Goal: Transaction & Acquisition: Purchase product/service

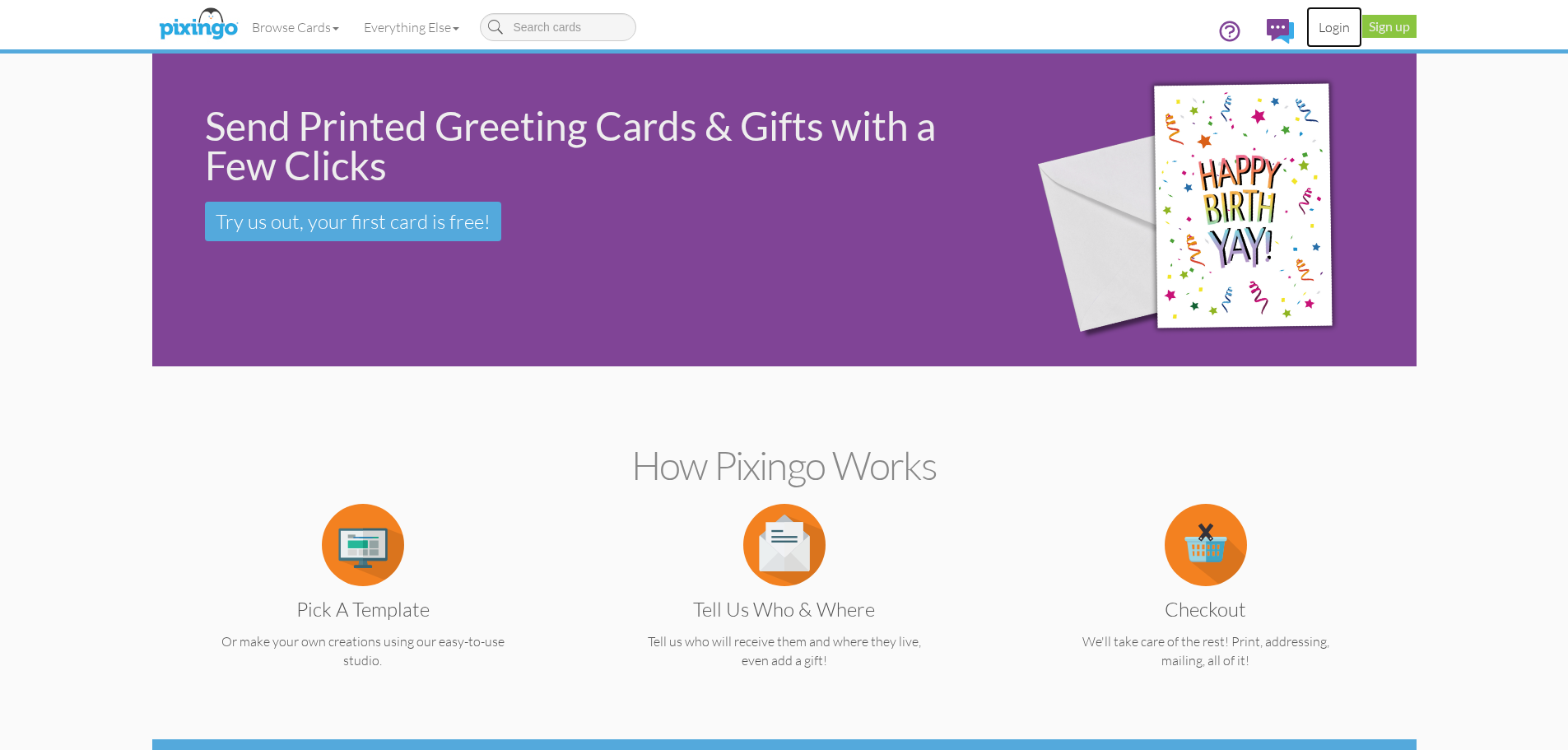
click at [1337, 30] on link "Login" at bounding box center [1334, 26] width 56 height 41
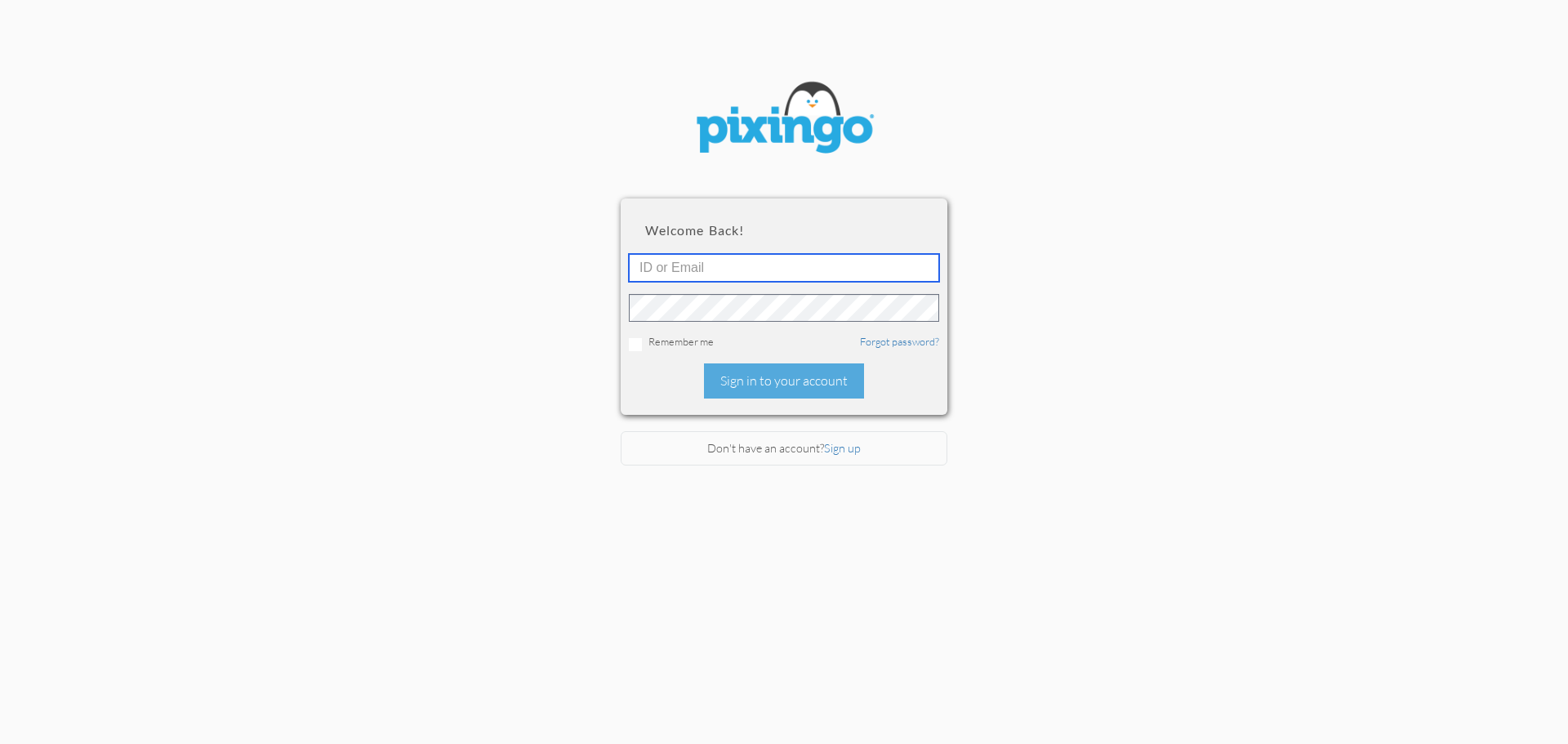
type input "[PERSON_NAME][EMAIL_ADDRESS][DOMAIN_NAME]"
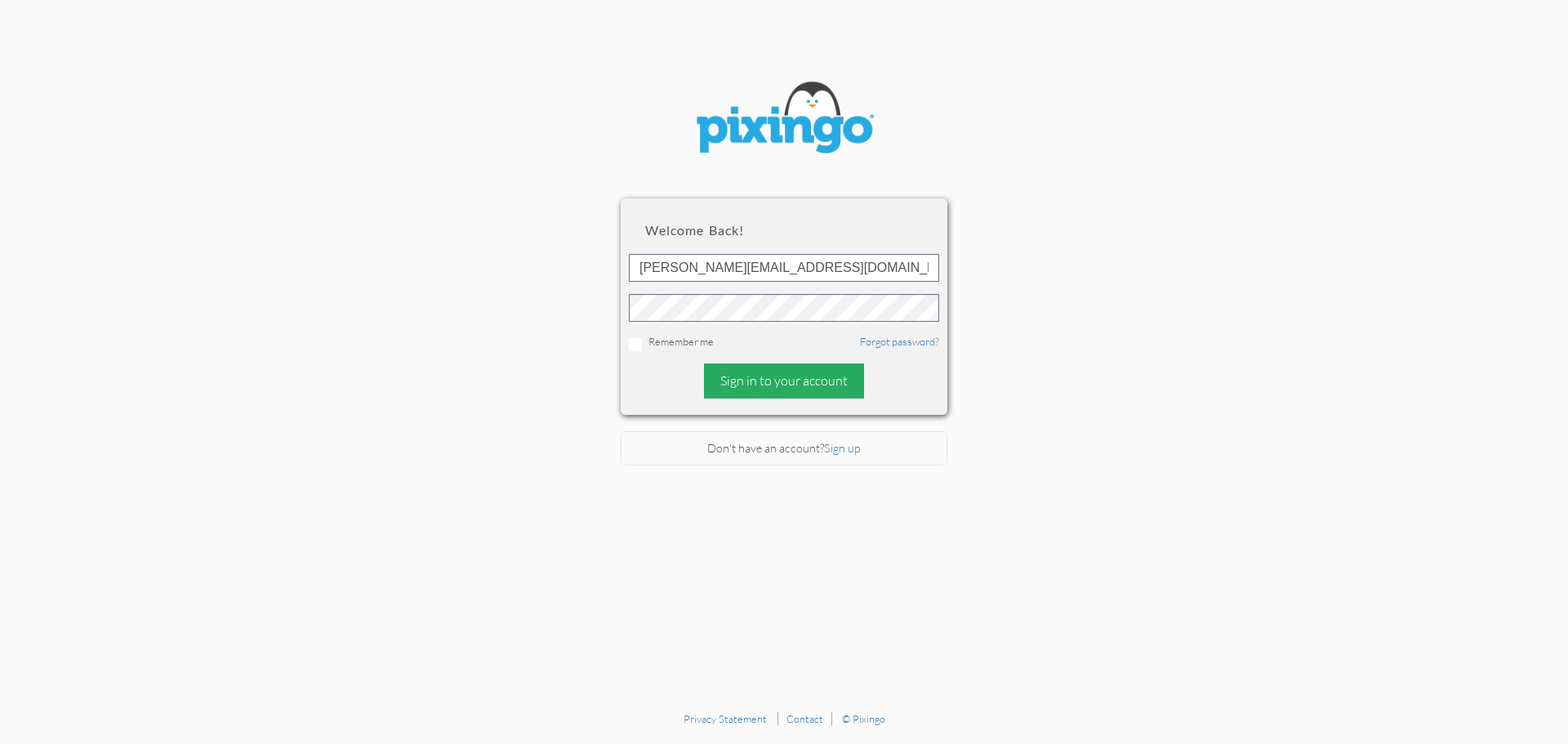
click at [767, 378] on div "Sign in to your account" at bounding box center [783, 381] width 160 height 35
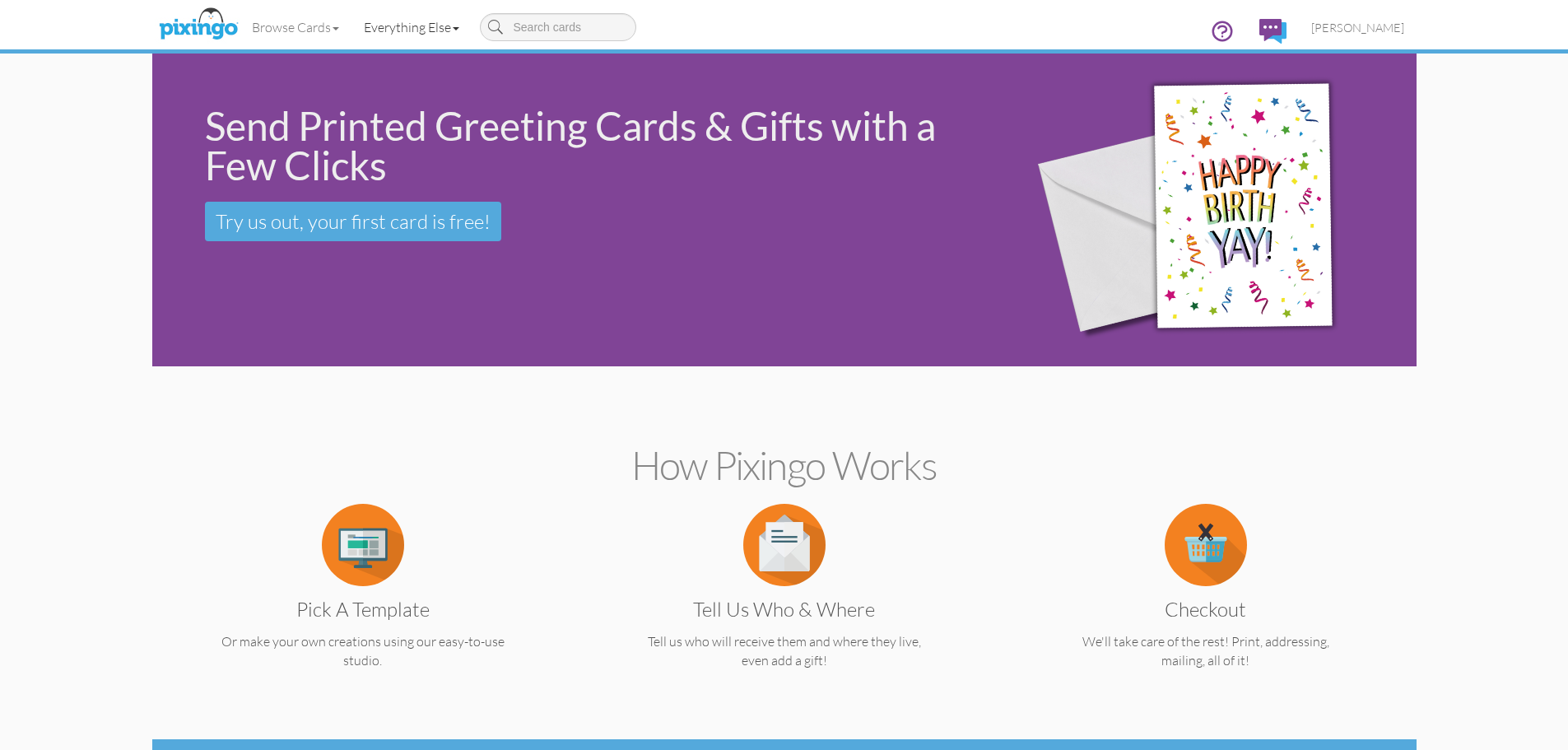
click at [446, 23] on link "Everything Else" at bounding box center [411, 26] width 121 height 41
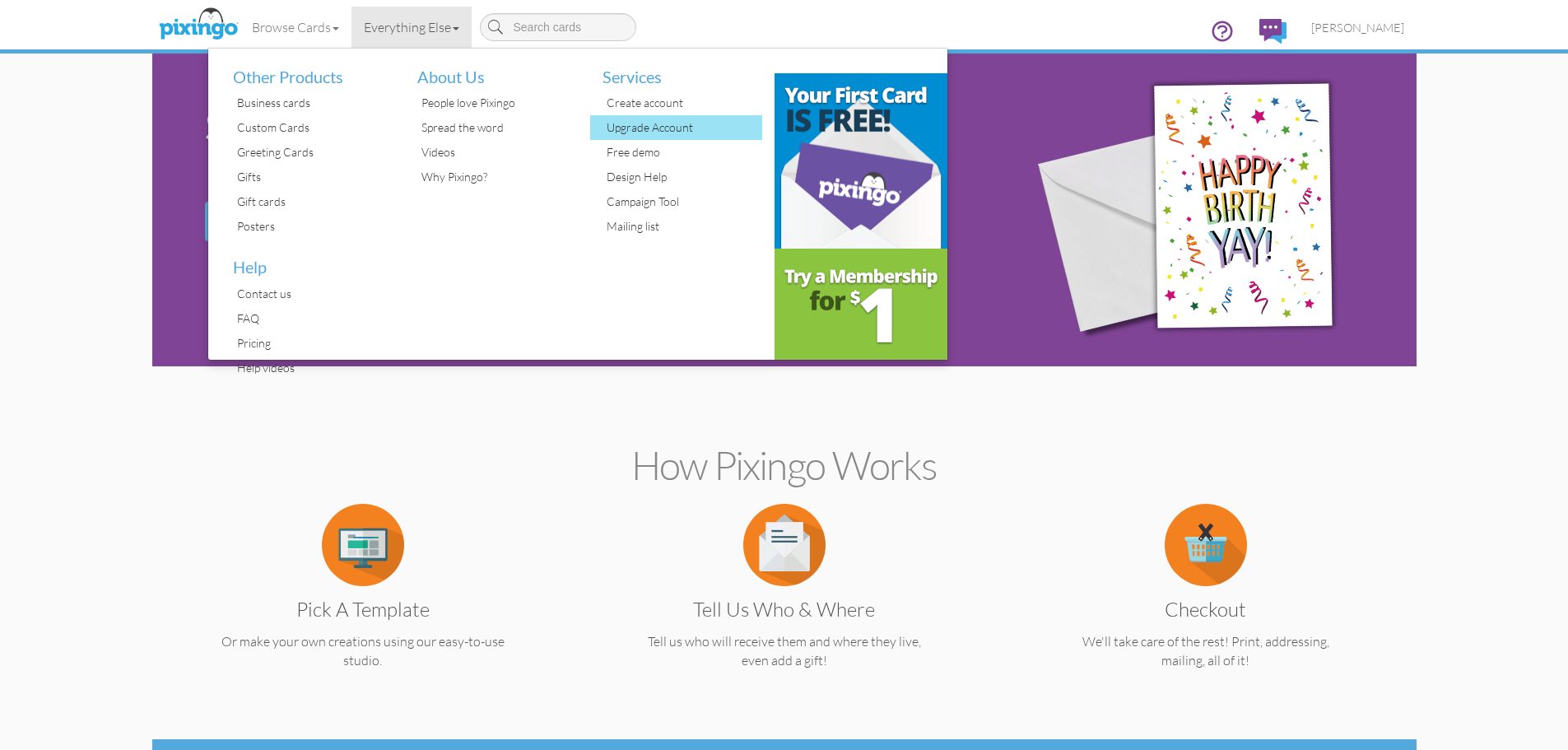
click at [651, 134] on div "Upgrade Account" at bounding box center [683, 128] width 160 height 25
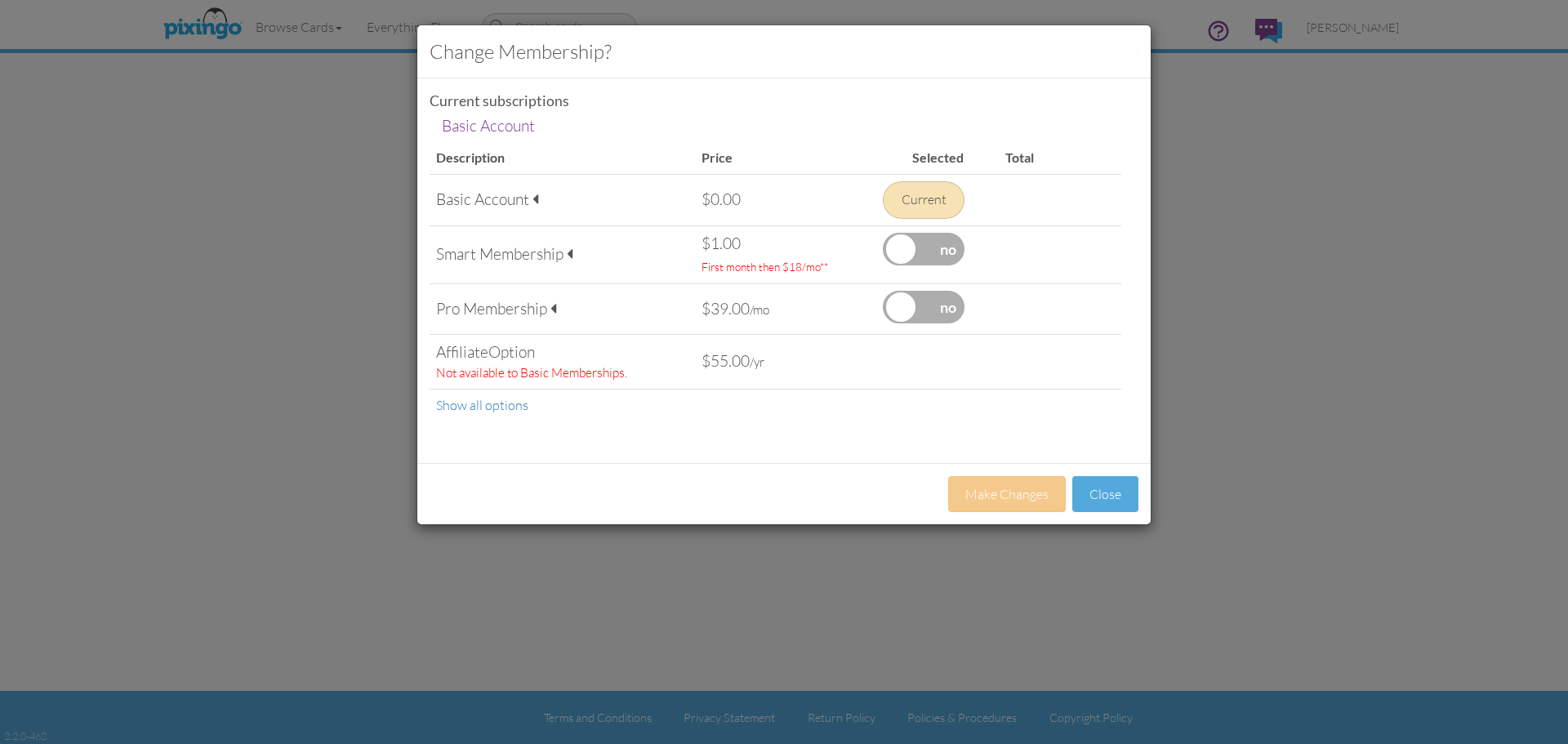
click at [568, 258] on span at bounding box center [569, 254] width 6 height 16
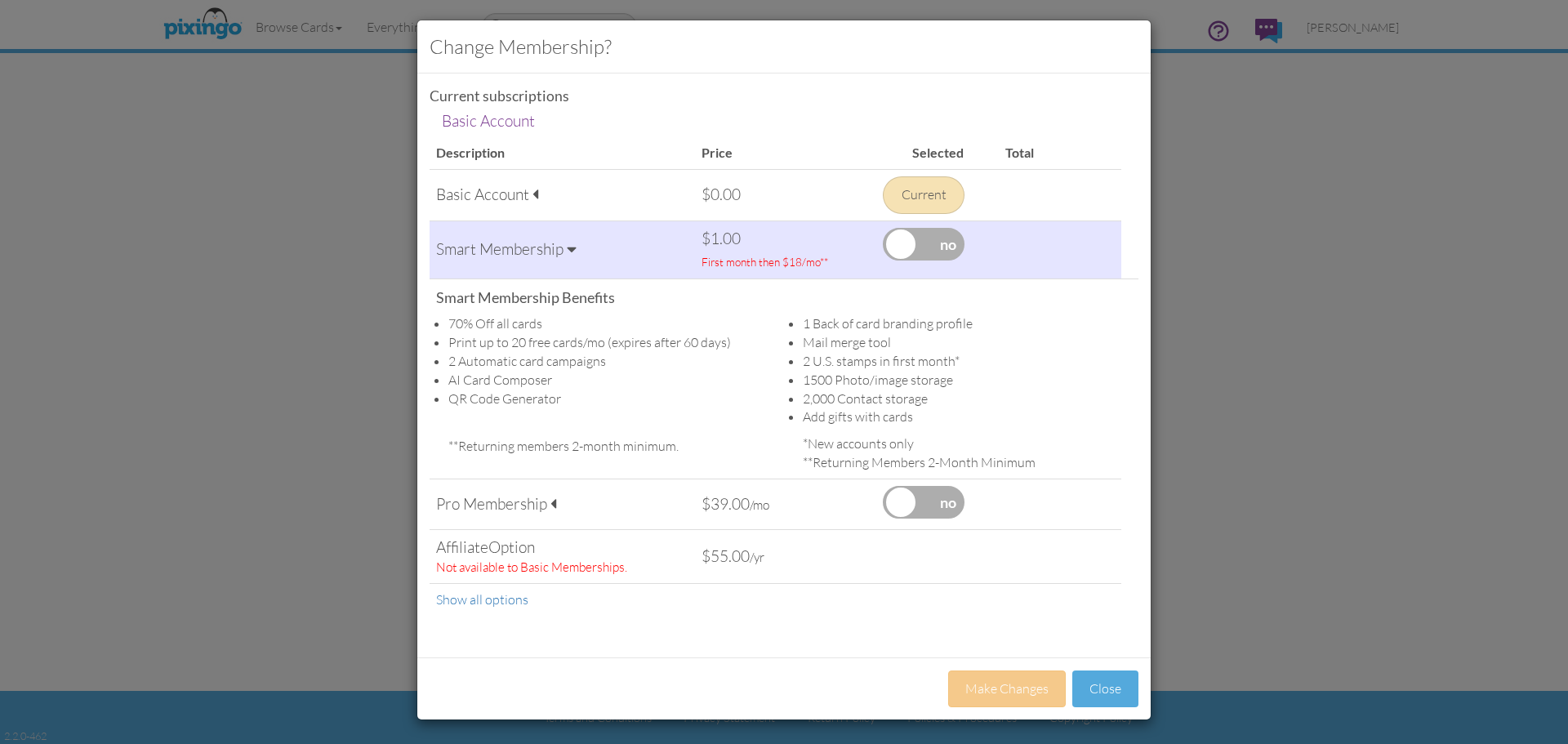
scroll to position [6, 0]
click at [550, 500] on span at bounding box center [553, 503] width 6 height 16
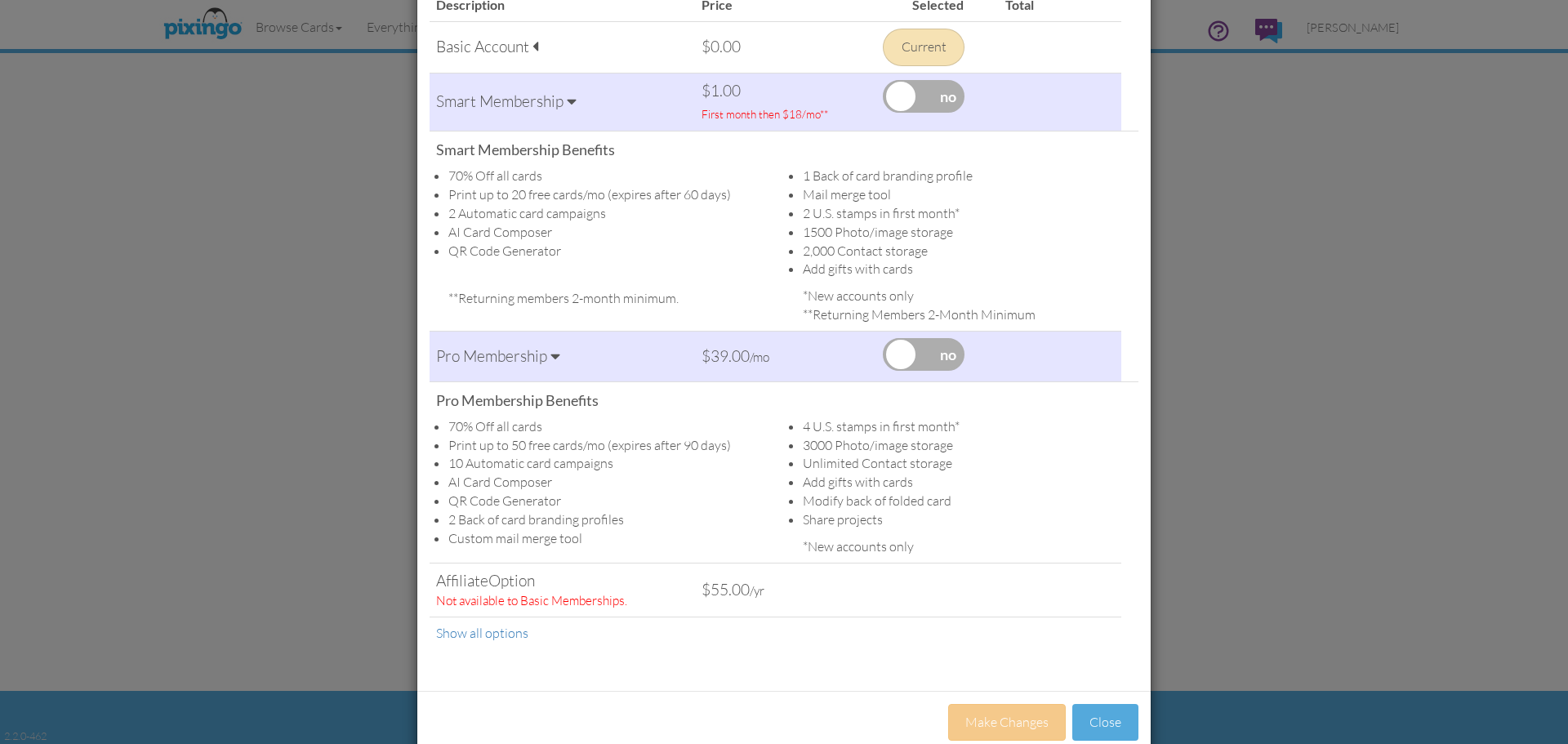
scroll to position [169, 0]
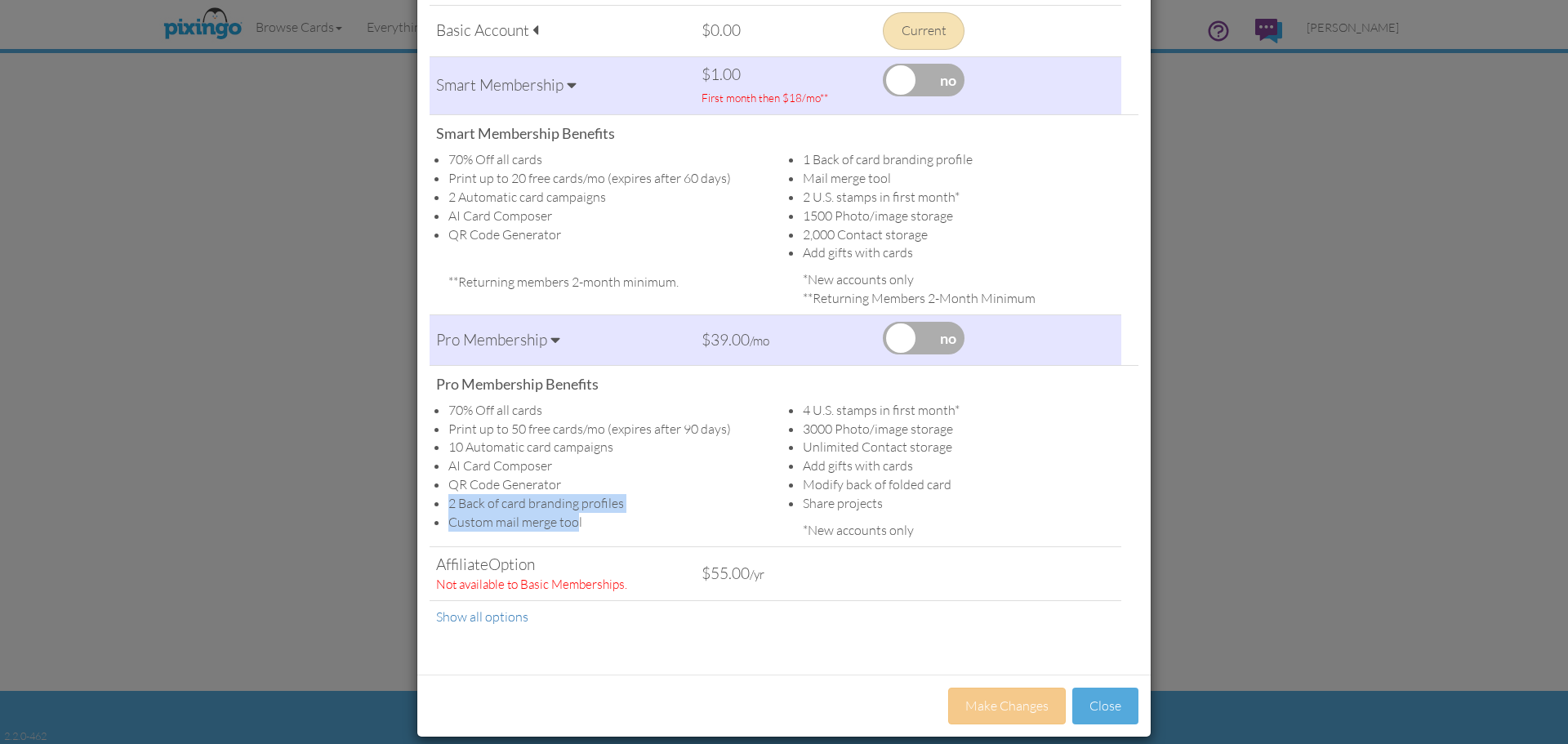
drag, startPoint x: 572, startPoint y: 524, endPoint x: 444, endPoint y: 505, distance: 129.4
click at [448, 505] on ul "70% Off all cards Print up to 50 free cards/mo (expires after 90 days) 10 Autom…" at bounding box center [613, 466] width 330 height 131
click at [684, 508] on li "2 Back of card branding profiles" at bounding box center [613, 504] width 330 height 19
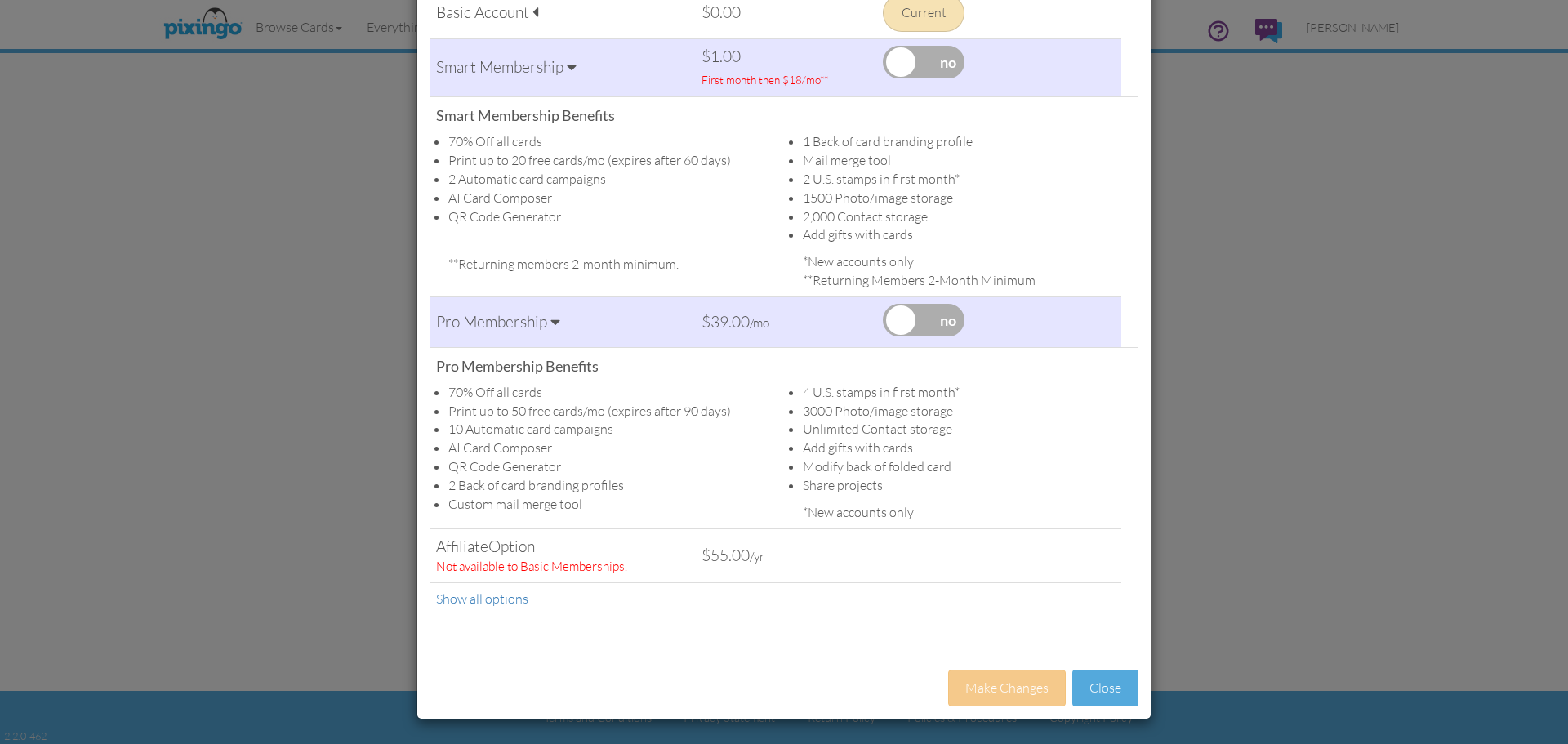
click at [477, 606] on div "Show all options" at bounding box center [561, 599] width 252 height 19
click at [477, 603] on link "Show all options" at bounding box center [482, 598] width 93 height 17
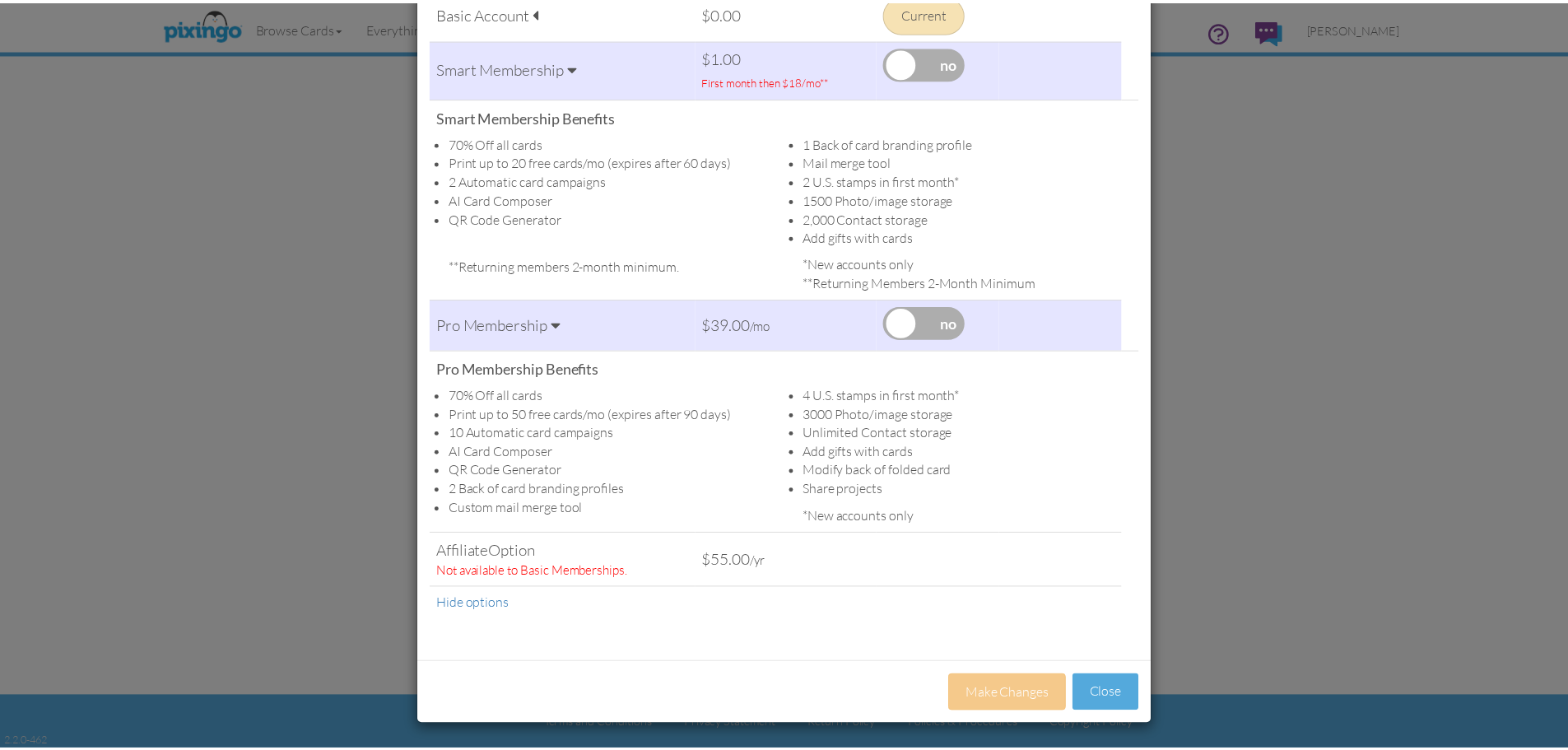
scroll to position [0, 0]
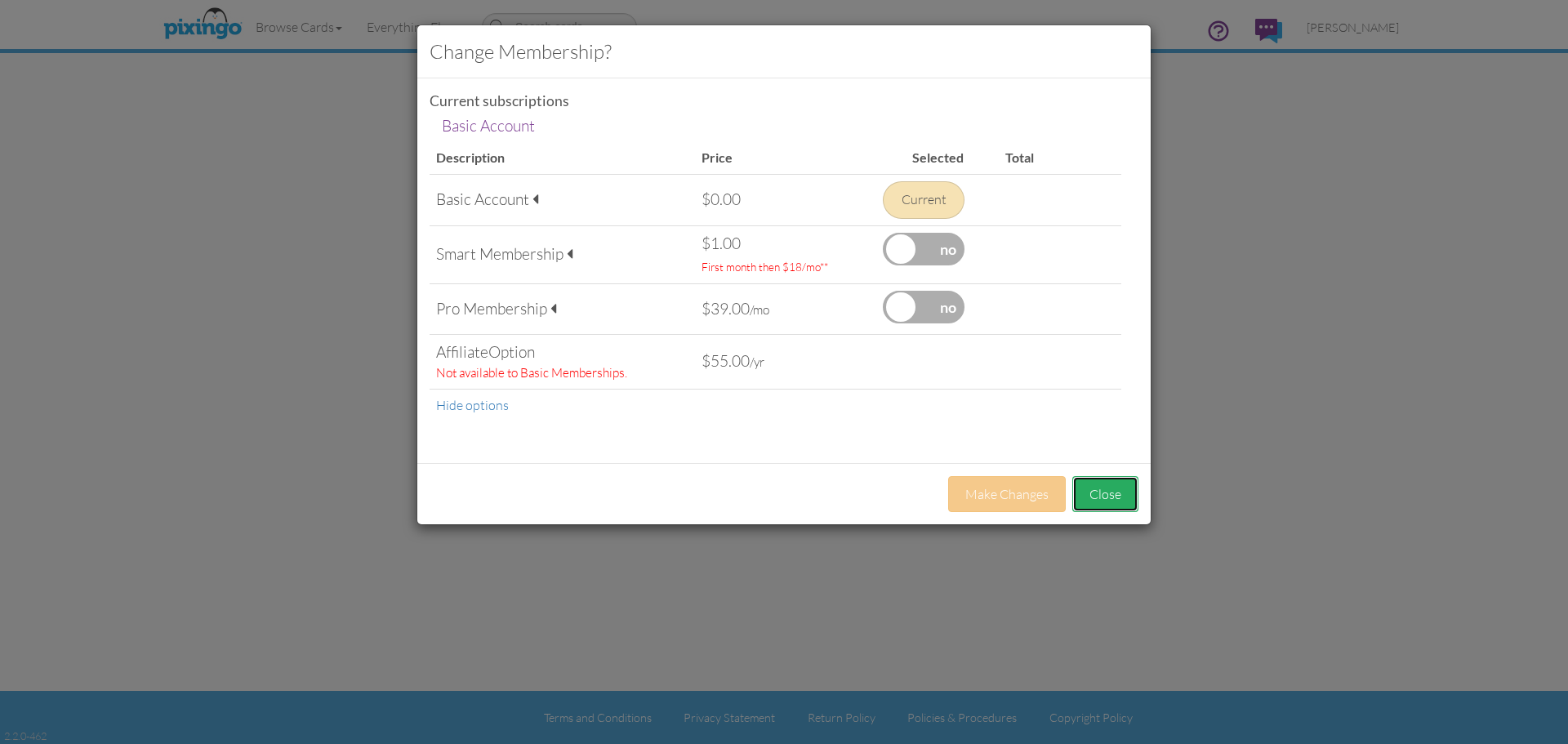
click at [1104, 494] on button "Close" at bounding box center [1105, 494] width 66 height 37
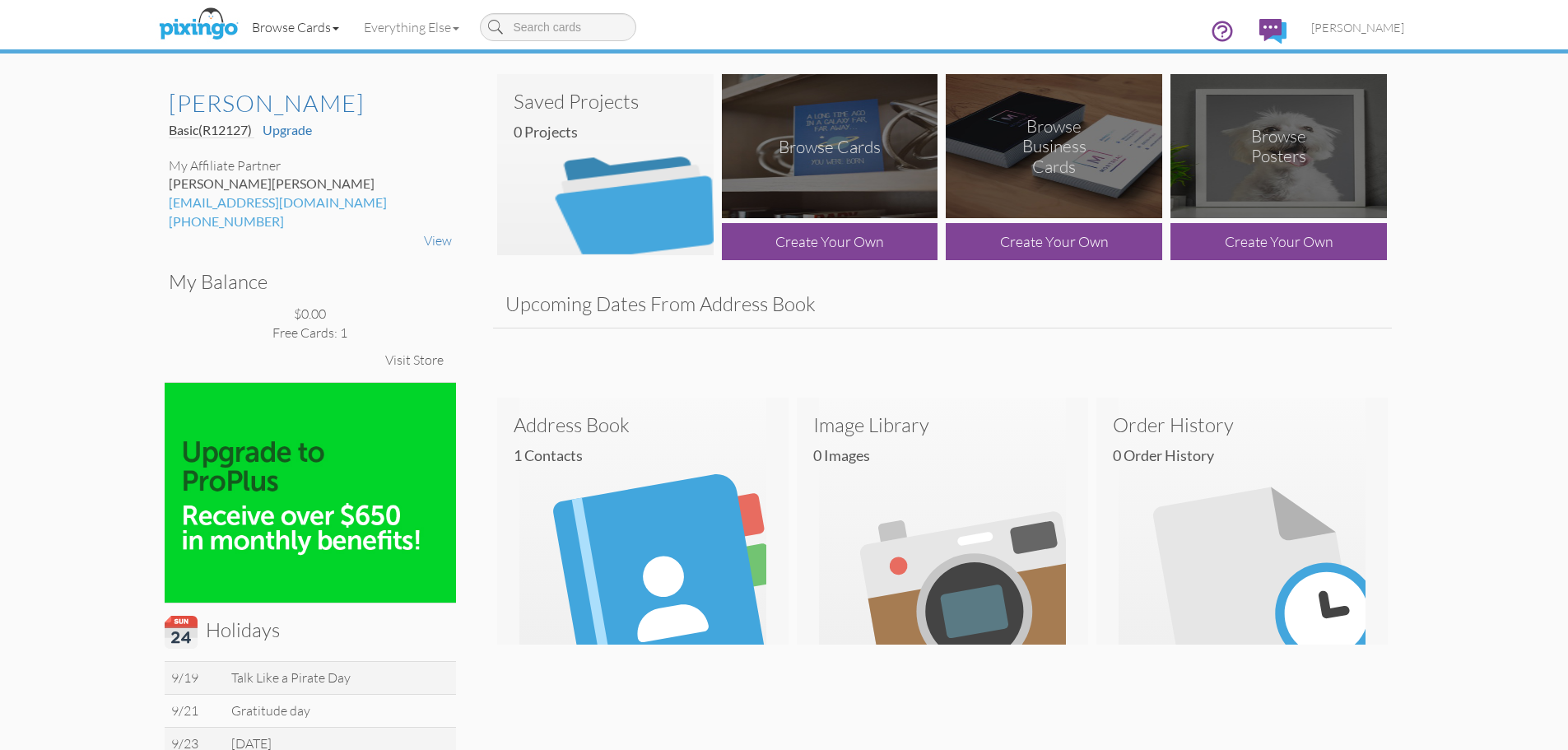
click at [279, 26] on link "Browse Cards" at bounding box center [295, 26] width 112 height 41
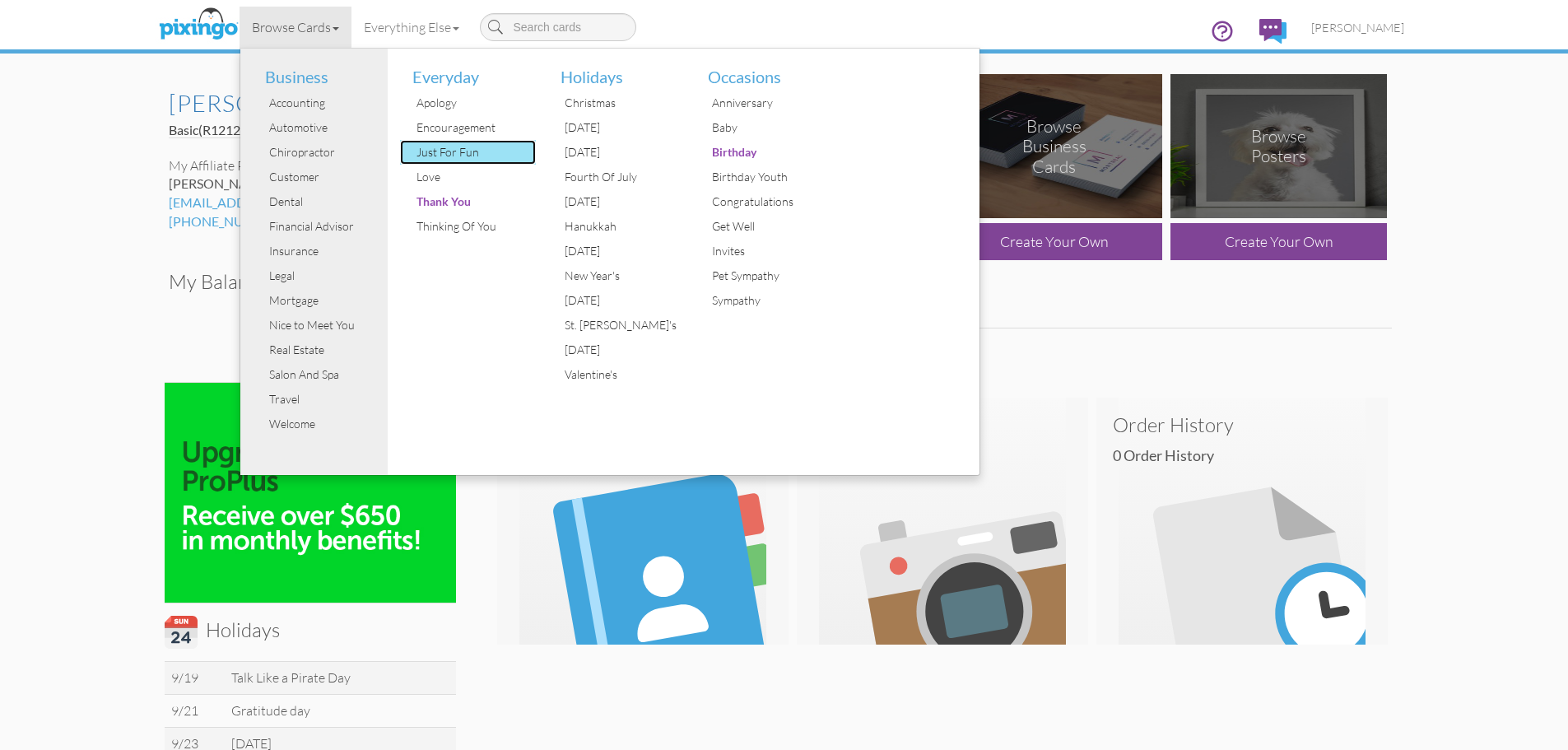
click at [442, 160] on div "Just For Fun" at bounding box center [474, 152] width 123 height 25
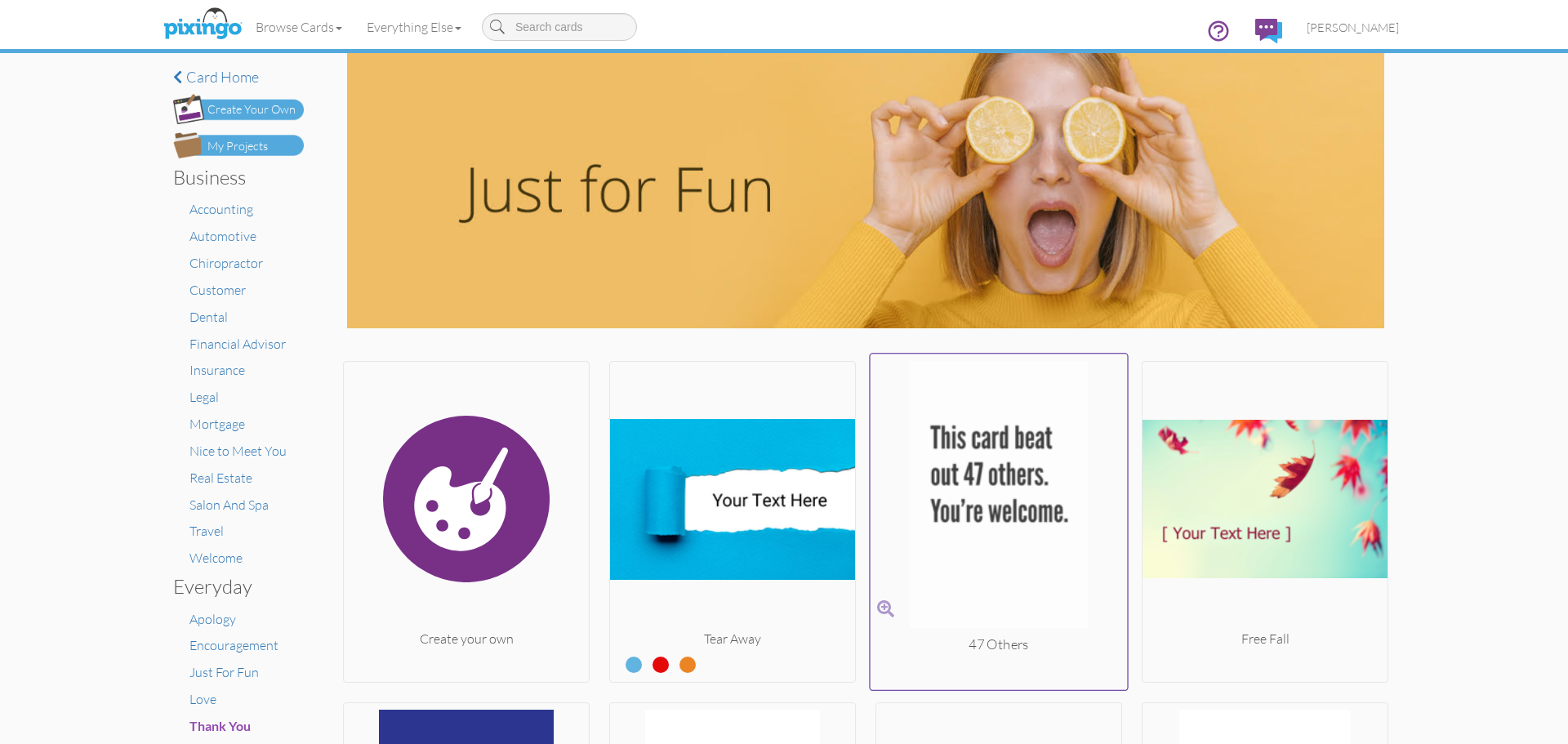
click at [971, 456] on img at bounding box center [999, 498] width 258 height 274
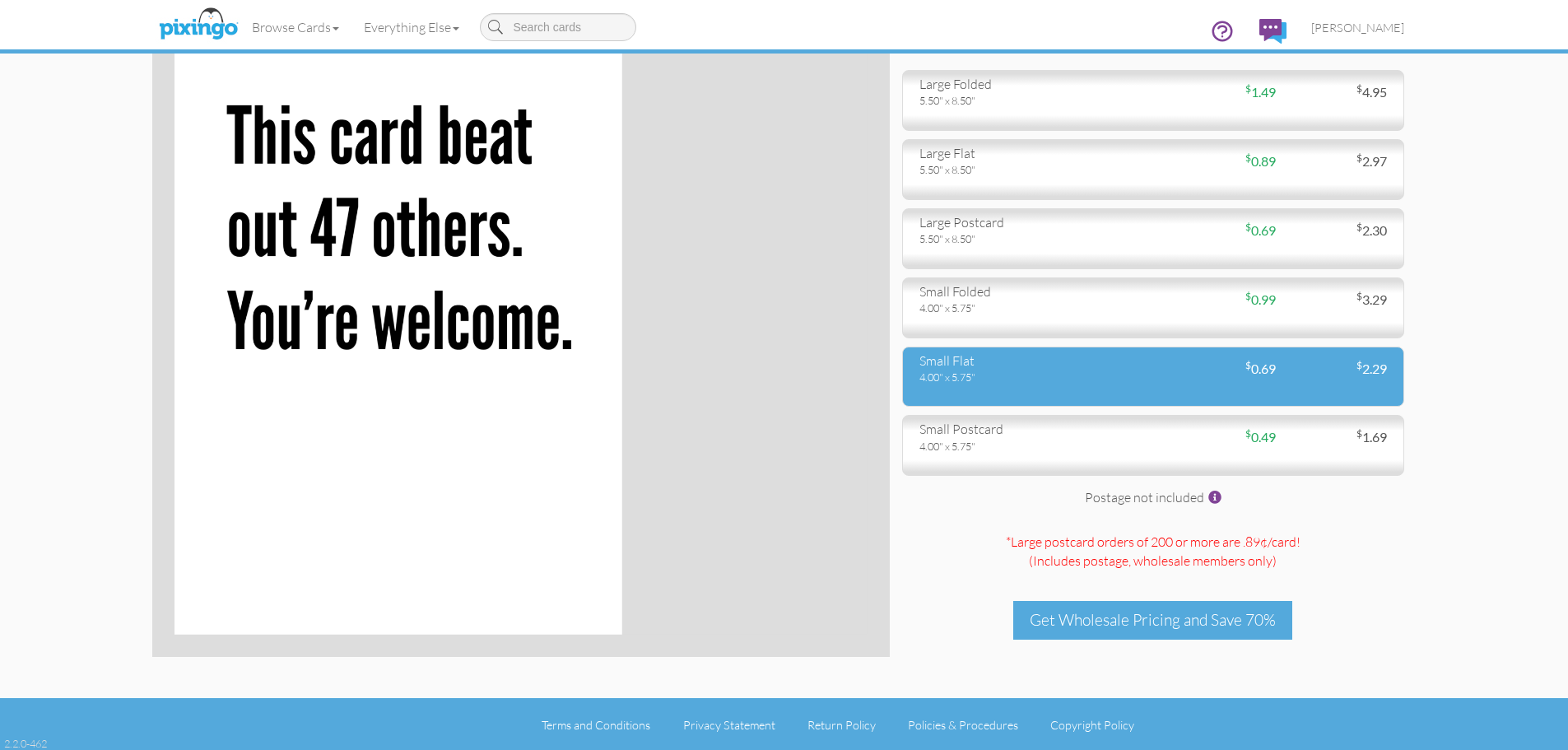
scroll to position [136, 0]
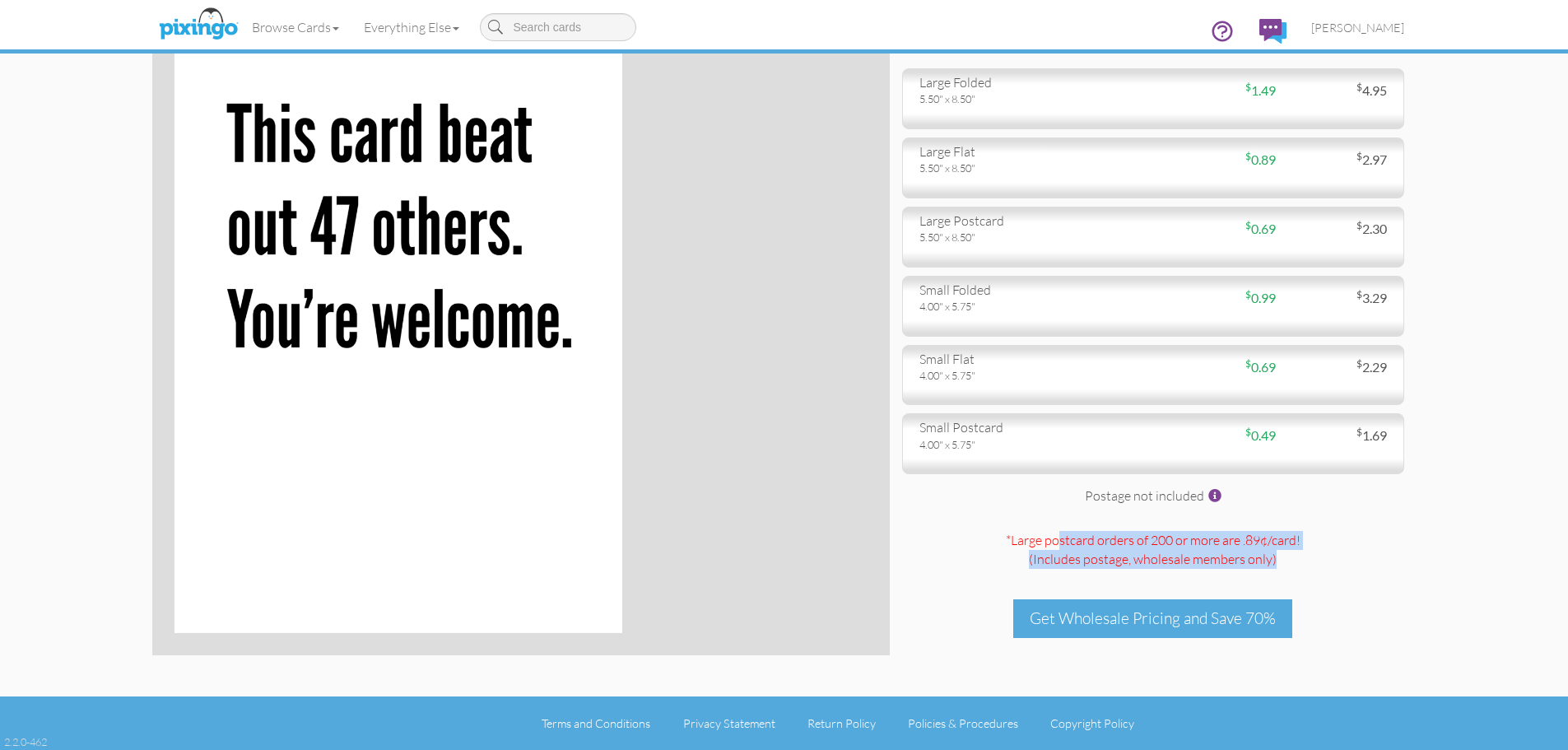
drag, startPoint x: 1282, startPoint y: 565, endPoint x: 970, endPoint y: 539, distance: 313.1
click at [970, 539] on div "*Large postcard orders of 200 or more are .89¢/card! (Includes postage , wholes…" at bounding box center [1153, 558] width 502 height 55
click at [1215, 493] on span at bounding box center [1214, 496] width 13 height 13
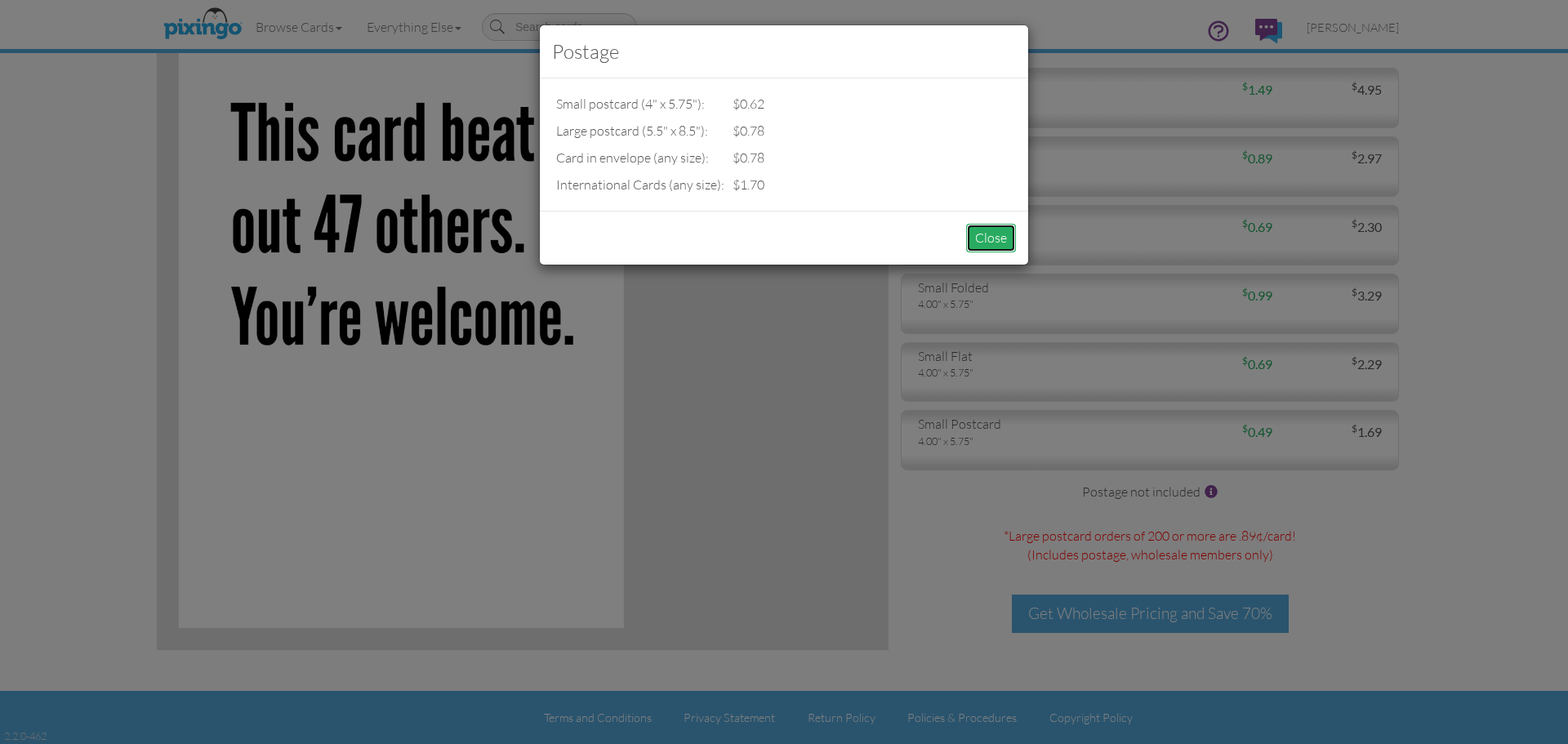
click at [992, 234] on button "Close" at bounding box center [990, 238] width 50 height 29
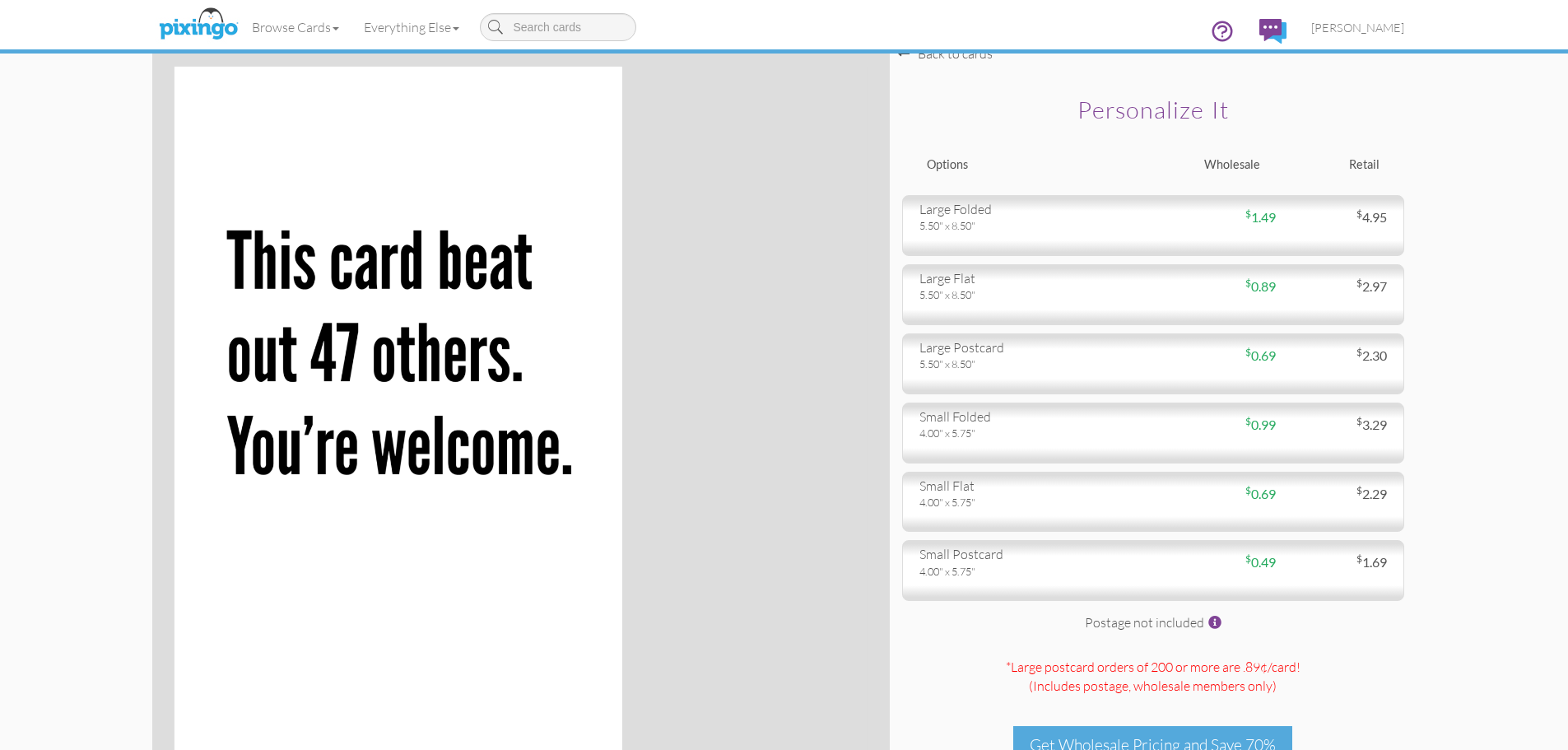
scroll to position [0, 0]
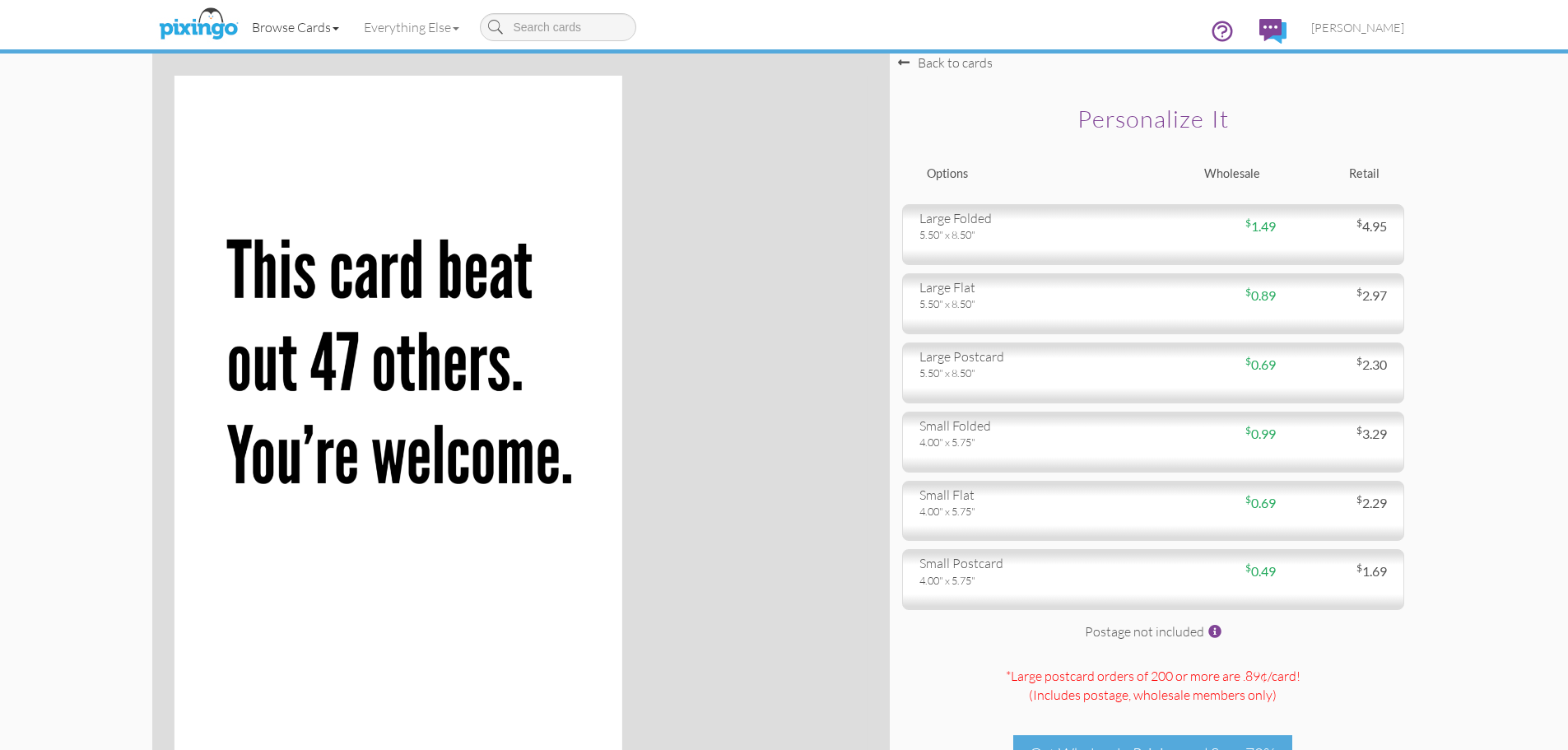
click at [338, 31] on link "Browse Cards" at bounding box center [295, 26] width 112 height 41
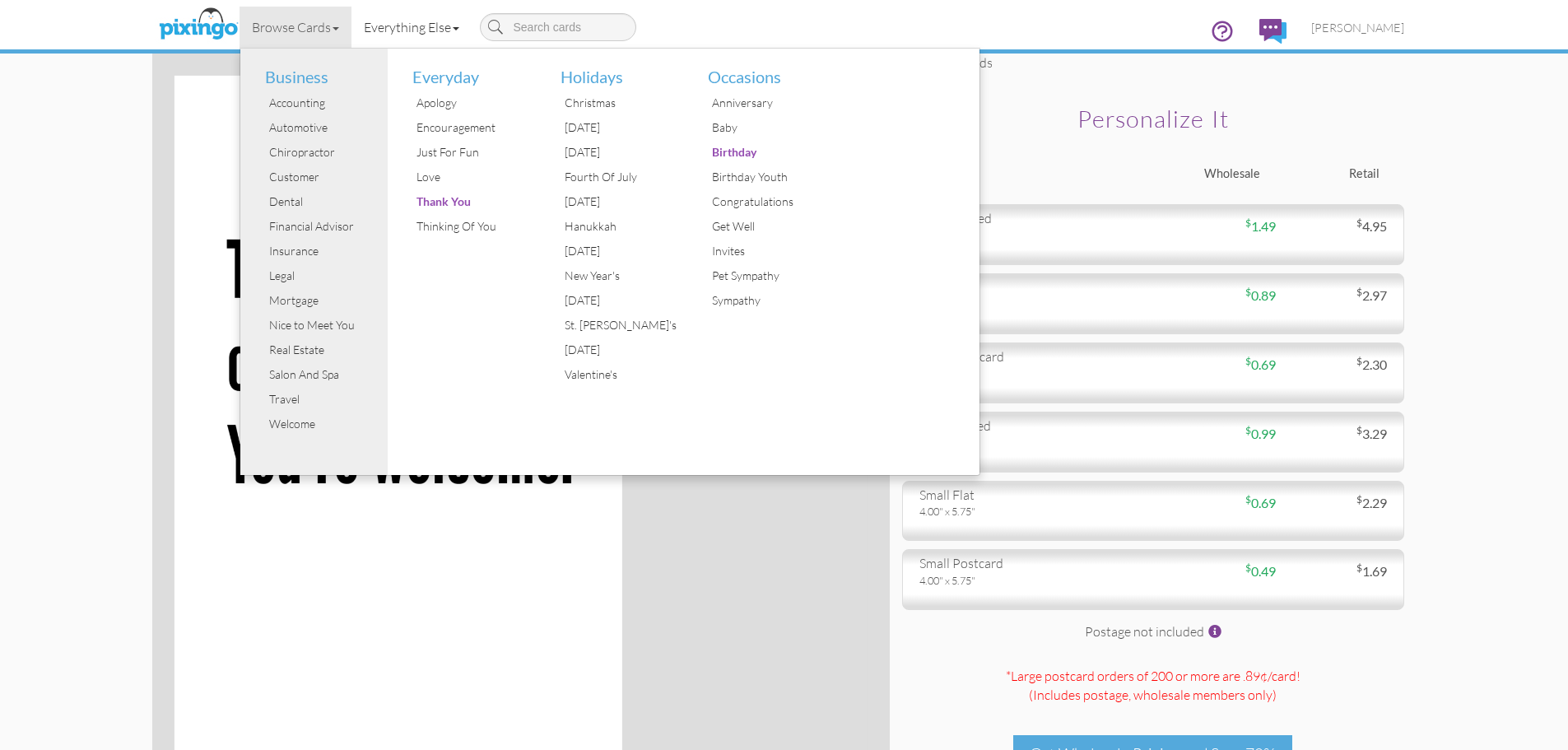
click at [461, 35] on link "Everything Else" at bounding box center [411, 26] width 121 height 41
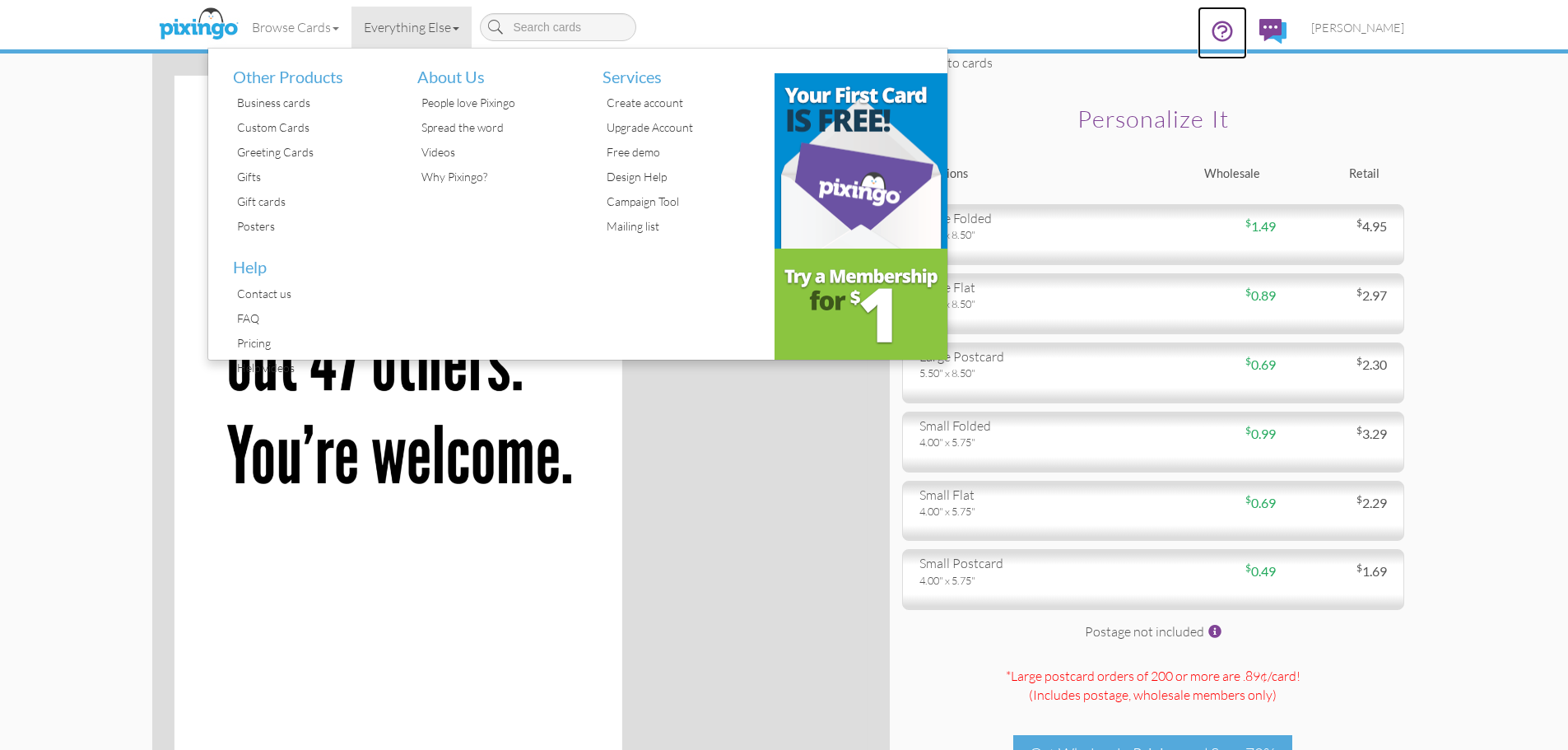
click at [1235, 38] on icon at bounding box center [1222, 32] width 25 height 25
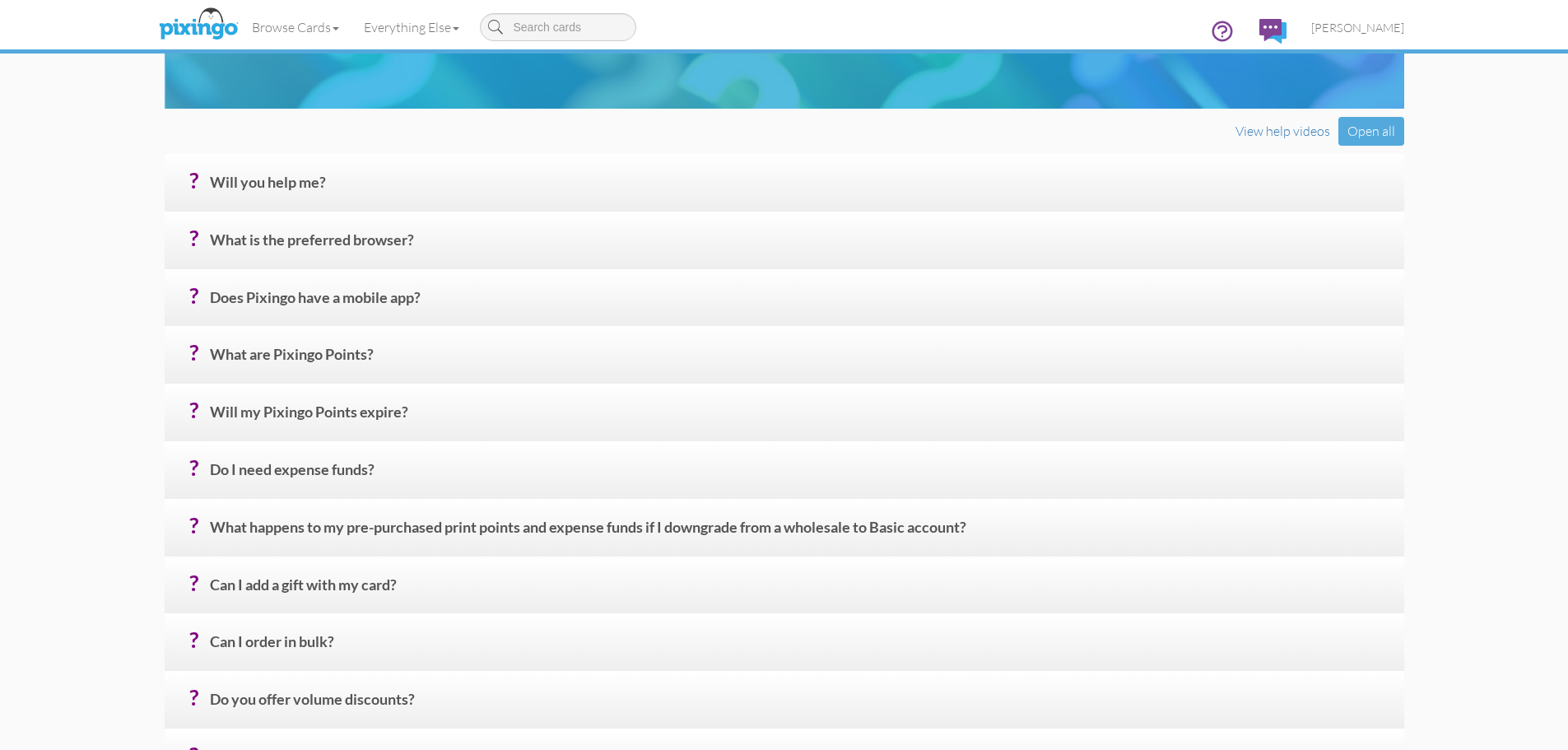
scroll to position [494, 0]
